Goal: Check status: Check status

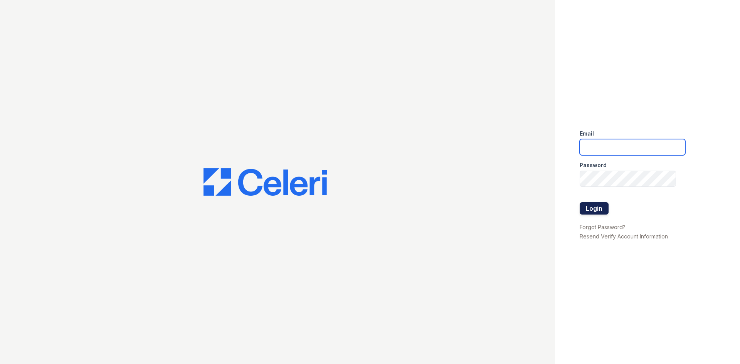
type input "ReNewEdwardsvilleCherryHills@trinity-pm.com"
click at [600, 203] on button "Login" at bounding box center [594, 208] width 29 height 12
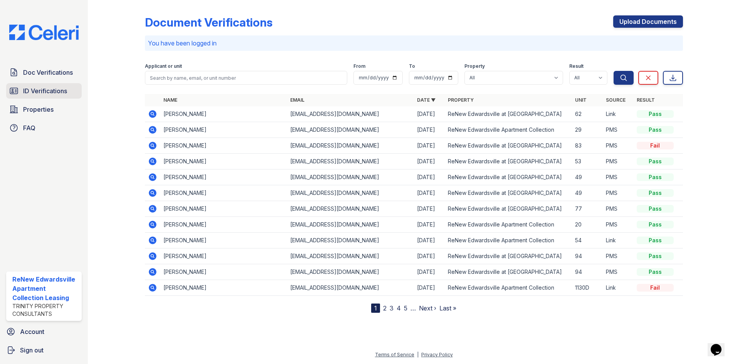
click at [50, 93] on span "ID Verifications" at bounding box center [45, 90] width 44 height 9
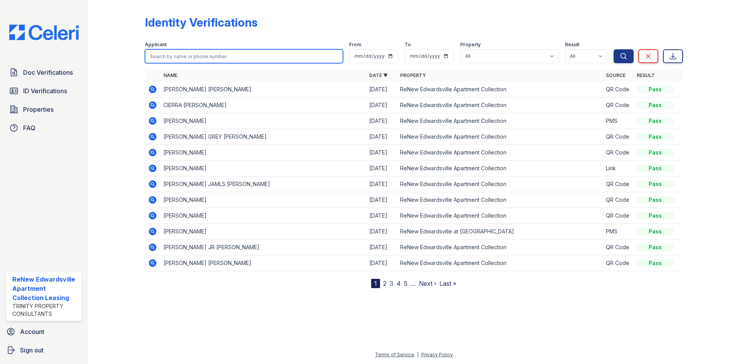
click at [184, 53] on input "search" at bounding box center [244, 56] width 198 height 14
type input "[PERSON_NAME]"
click at [614, 49] on button "Search" at bounding box center [624, 56] width 20 height 14
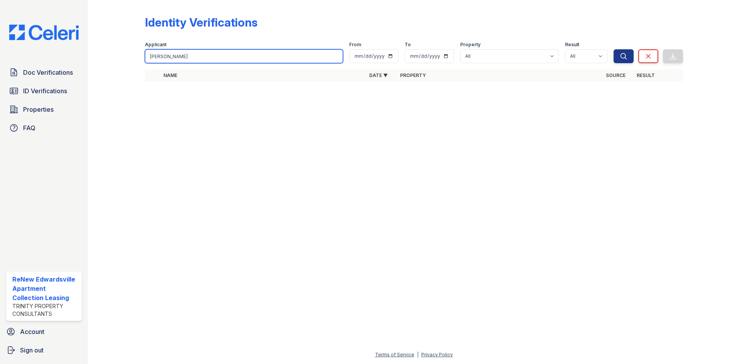
drag, startPoint x: 140, startPoint y: 58, endPoint x: 29, endPoint y: 60, distance: 111.0
click at [29, 60] on div "Doc Verifications ID Verifications Properties FAQ ReNew Edwardsville Apartment …" at bounding box center [370, 182] width 740 height 364
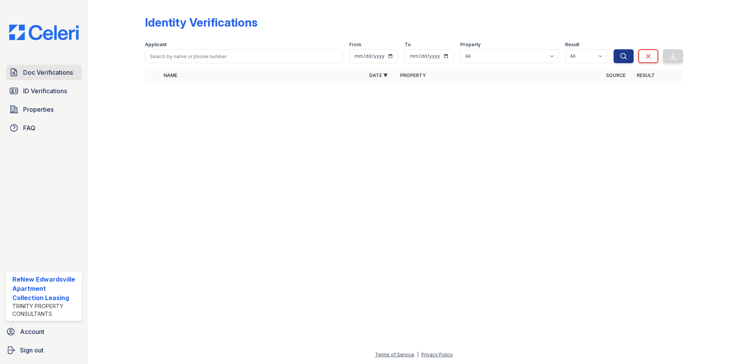
click at [35, 71] on span "Doc Verifications" at bounding box center [48, 72] width 50 height 9
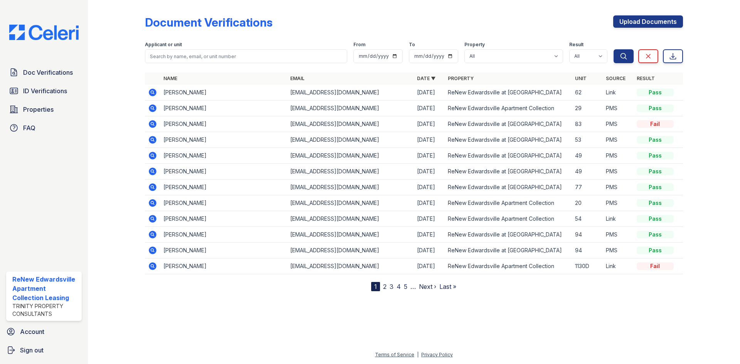
click at [153, 93] on icon at bounding box center [152, 92] width 2 height 2
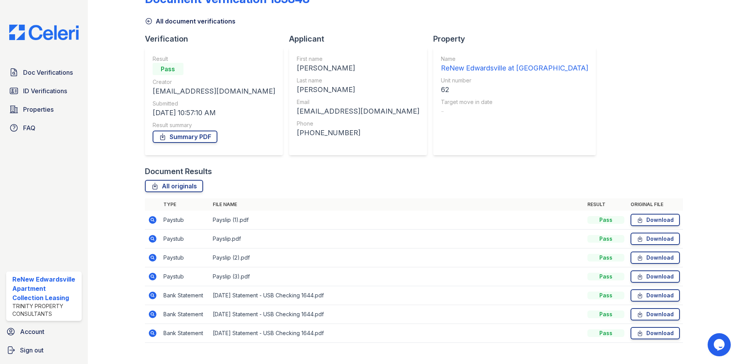
scroll to position [36, 0]
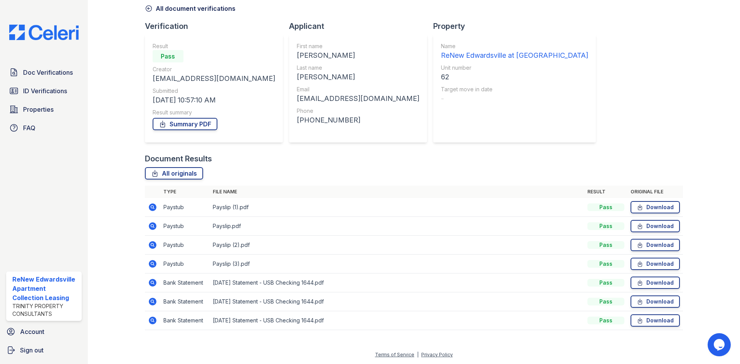
click at [531, 52] on div "Document Verification 185848 All document verifications Verification Result Pas…" at bounding box center [414, 152] width 538 height 371
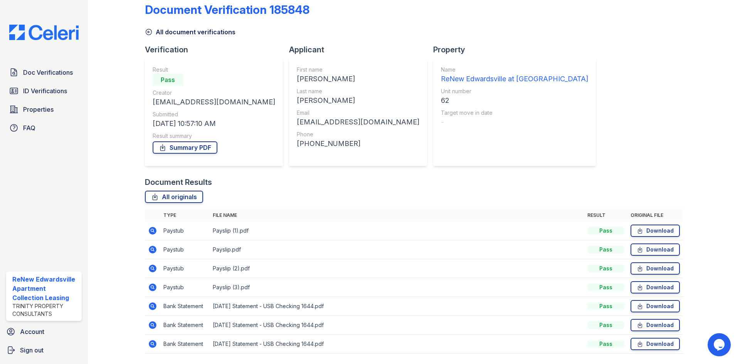
scroll to position [0, 0]
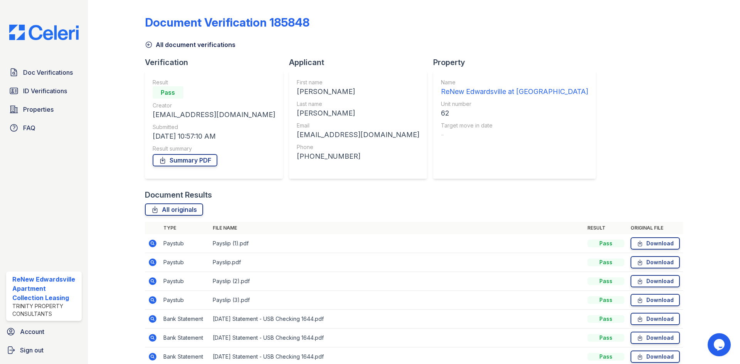
click at [577, 60] on div "Document Verification 185848 All document verifications Verification Result Pas…" at bounding box center [414, 188] width 538 height 371
click at [45, 113] on span "Properties" at bounding box center [38, 109] width 30 height 9
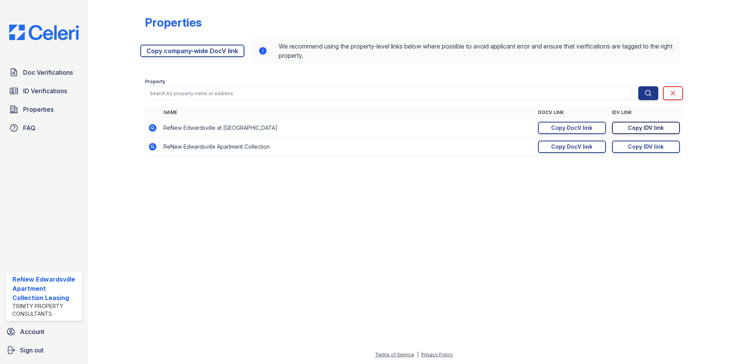
click at [638, 130] on div "Copy IDV link" at bounding box center [646, 128] width 36 height 8
click at [390, 74] on form "Property Search Clear Search Clear" at bounding box center [414, 87] width 538 height 31
